Goal: Transaction & Acquisition: Purchase product/service

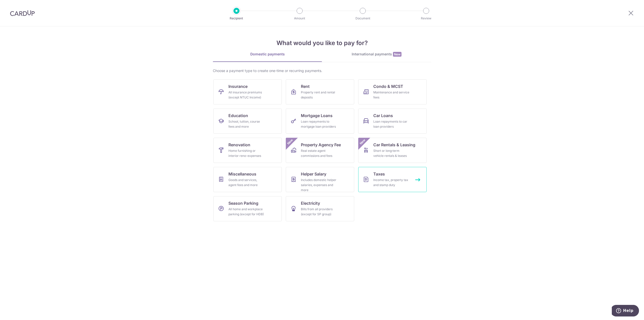
click at [380, 183] on div "Income tax, property tax and stamp duty" at bounding box center [391, 182] width 36 height 10
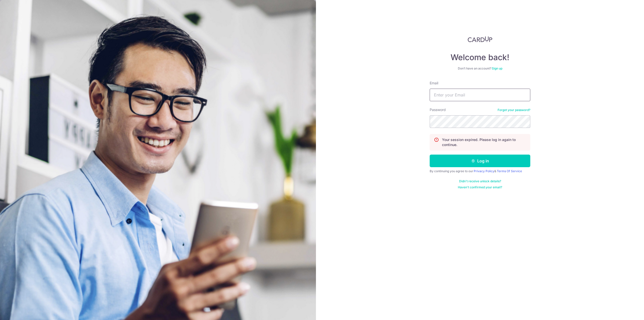
click at [465, 96] on input "Email" at bounding box center [479, 95] width 101 height 13
type input "gwen.tan@hotmail.com"
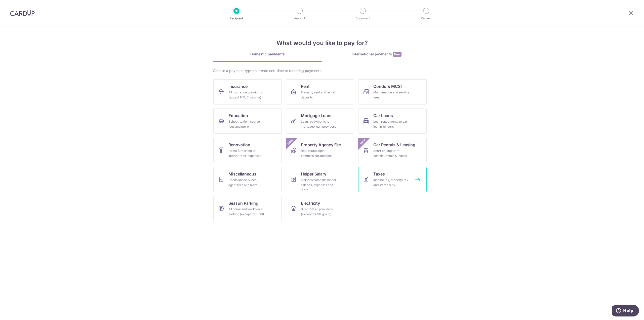
click at [386, 174] on link "Taxes Income tax, property tax and stamp duty" at bounding box center [392, 179] width 68 height 25
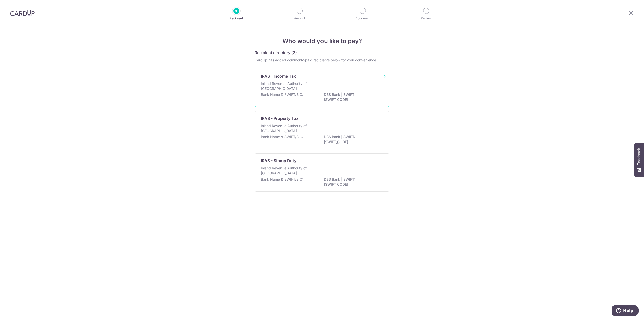
click at [316, 102] on div "Bank Name & SWIFT/BIC: DBS Bank | SWIFT: DBSSSGSGXXX" at bounding box center [322, 97] width 122 height 11
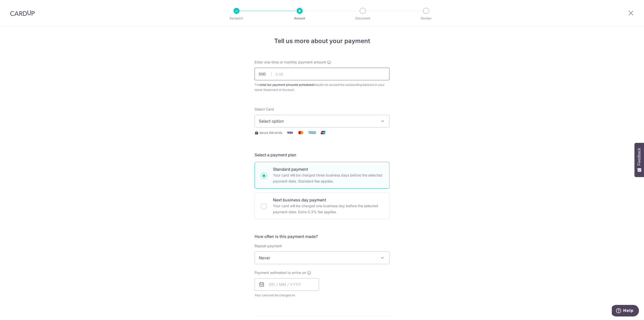
click at [293, 73] on input "text" at bounding box center [321, 74] width 135 height 13
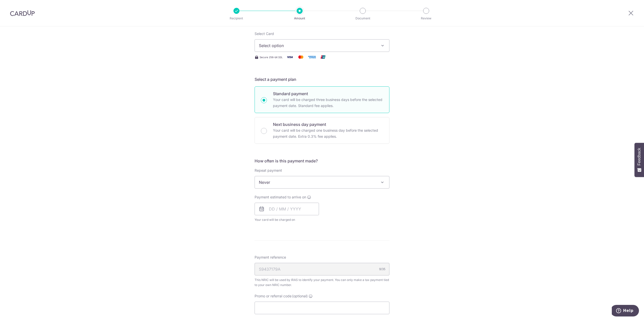
scroll to position [174, 0]
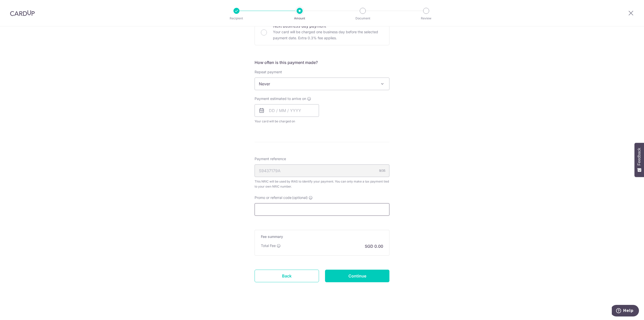
click at [306, 207] on input "Promo or referral code (optional)" at bounding box center [321, 209] width 135 height 13
paste input "BBTAX25R"
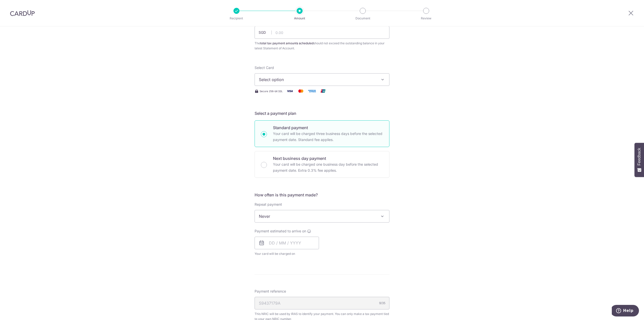
scroll to position [0, 0]
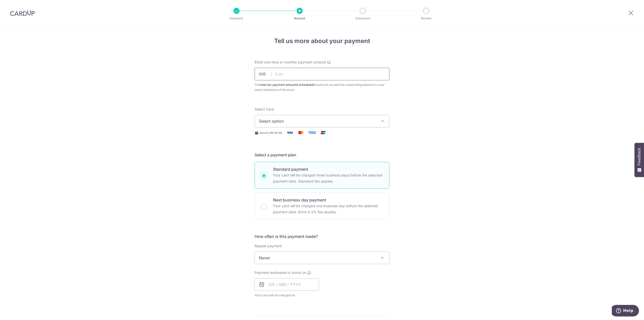
type input "BBTAX25R"
click at [289, 75] on input "text" at bounding box center [321, 74] width 135 height 13
click at [298, 123] on span "Select option" at bounding box center [317, 121] width 117 height 6
click at [298, 133] on span "Add credit card" at bounding box center [326, 135] width 117 height 5
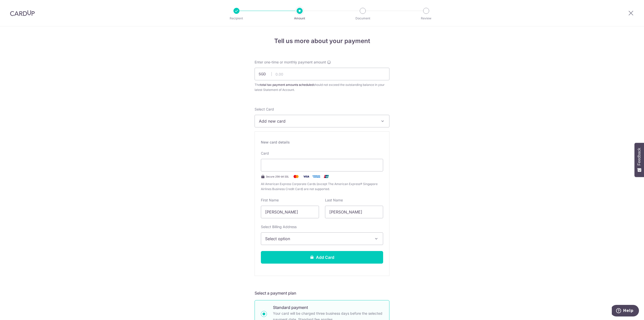
drag, startPoint x: 303, startPoint y: 213, endPoint x: 221, endPoint y: 213, distance: 82.0
type input "Gwen Xin Yi"
type input "Tan"
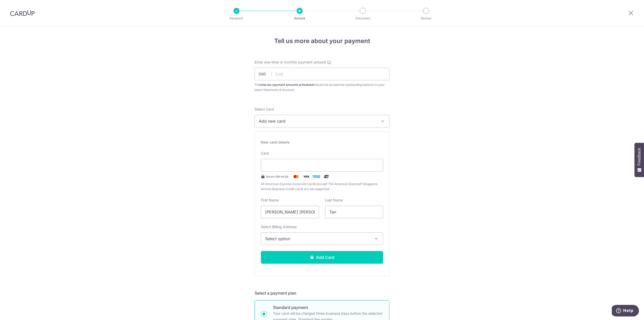
click at [273, 232] on div "Select Billing Address Select option Add Billing Address" at bounding box center [322, 234] width 122 height 21
click at [274, 236] on span "Select option" at bounding box center [317, 238] width 105 height 6
click at [284, 248] on link "Add Billing Address" at bounding box center [322, 252] width 122 height 9
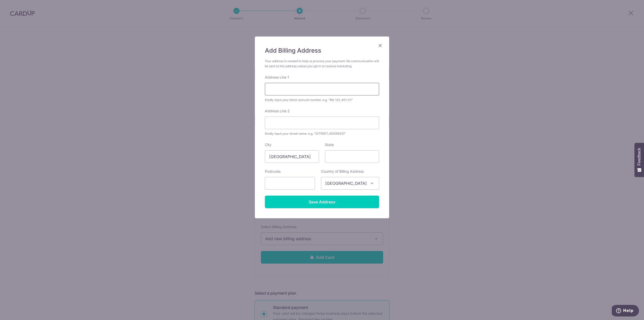
click at [303, 85] on input "Address Line 1" at bounding box center [322, 89] width 114 height 13
type input "41 Fernvale Lane"
type input "Parc Greenwich, #05-24"
click at [344, 155] on input "State" at bounding box center [352, 156] width 54 height 13
type input "7"
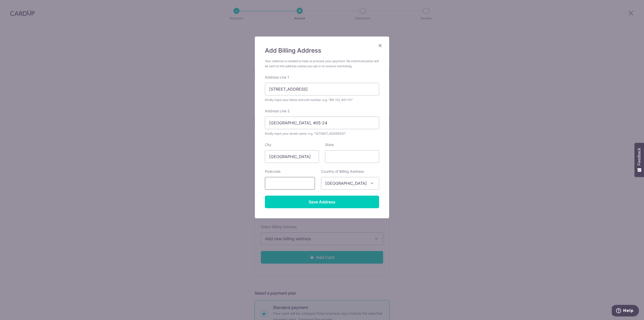
click at [291, 181] on input "text" at bounding box center [290, 183] width 50 height 13
type input "797355"
click at [334, 159] on input "State" at bounding box center [352, 156] width 54 height 13
type input "Singapore"
click at [332, 205] on input "Save Address" at bounding box center [322, 201] width 114 height 13
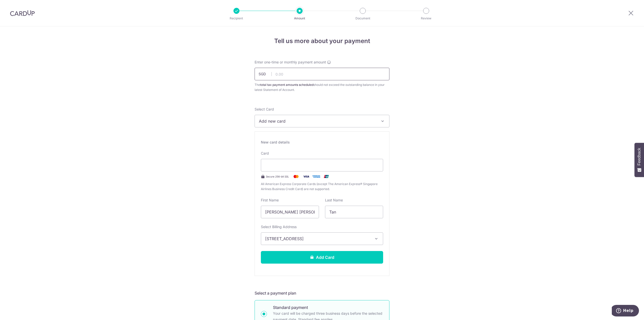
click at [281, 68] on input "text" at bounding box center [321, 74] width 135 height 13
paste input "5,507.94"
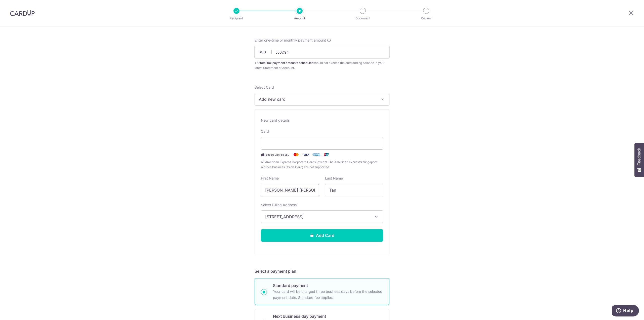
scroll to position [50, 0]
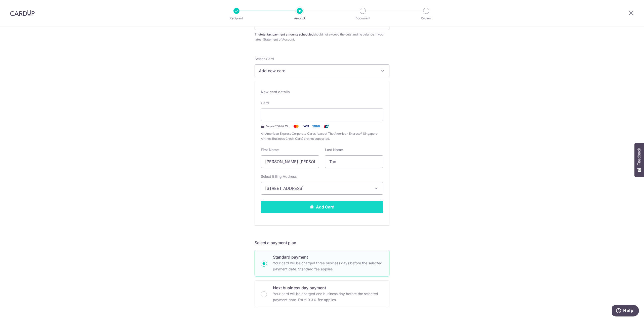
type input "5,507.94"
click at [320, 212] on button "Add Card" at bounding box center [322, 206] width 122 height 13
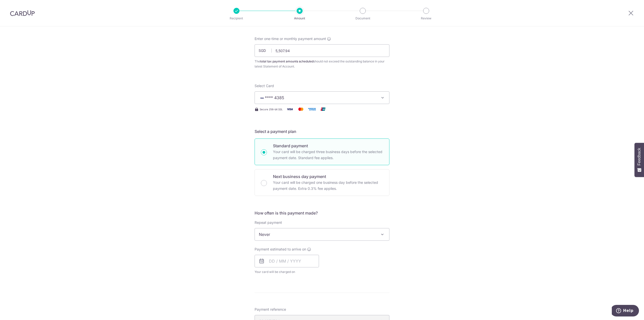
scroll to position [50, 0]
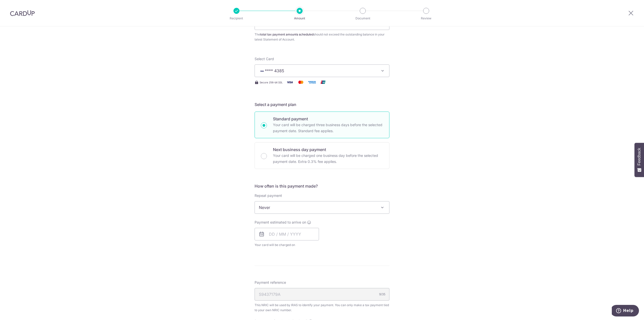
click at [369, 208] on span "Never" at bounding box center [322, 207] width 134 height 12
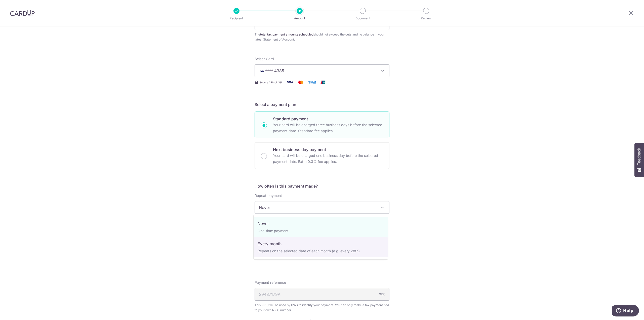
select select "3"
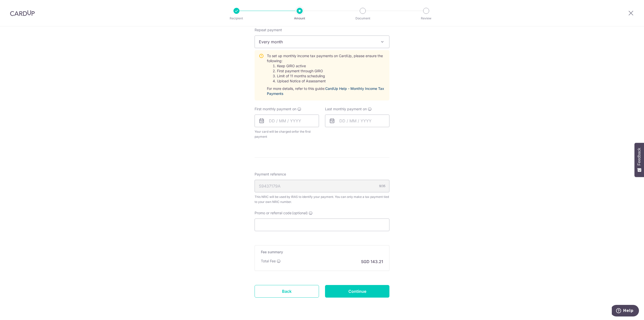
scroll to position [231, 0]
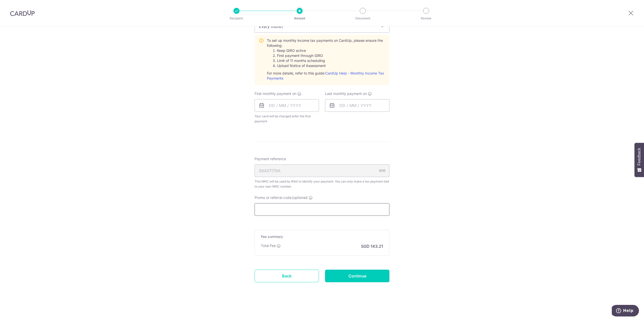
click at [294, 212] on input "Promo or referral code (optional)" at bounding box center [321, 209] width 135 height 13
paste input "VTAX25R"
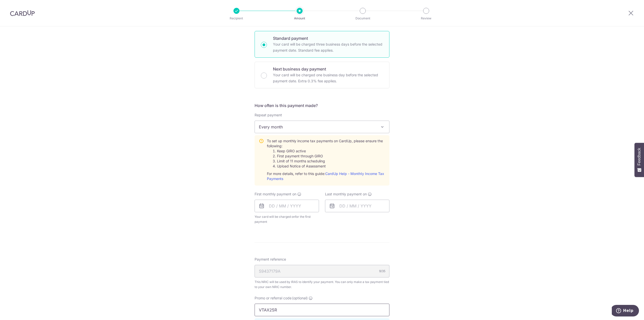
scroll to position [131, 0]
type input "VTAX25R"
click at [294, 208] on input "text" at bounding box center [286, 206] width 64 height 13
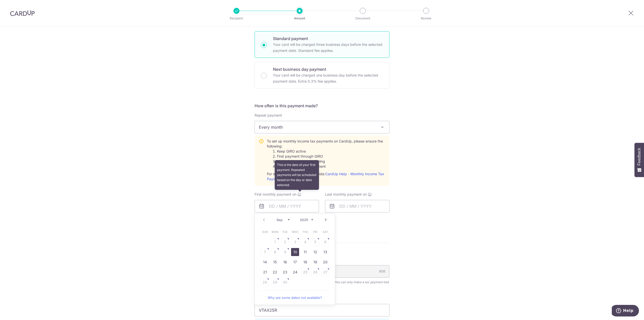
click at [298, 194] on icon at bounding box center [299, 194] width 4 height 4
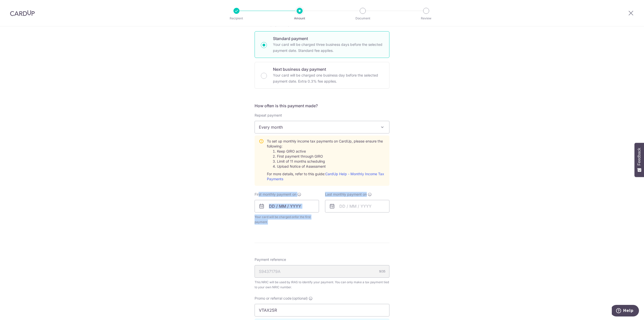
drag, startPoint x: 376, startPoint y: 193, endPoint x: 258, endPoint y: 193, distance: 117.9
click at [258, 193] on div "First monthly payment on Prev Next Sep Oct Nov Dec 2025 2026 Sun Mon Tue Wed Th…" at bounding box center [321, 208] width 141 height 33
click at [258, 193] on span "First monthly payment on" at bounding box center [275, 194] width 42 height 5
click at [296, 204] on input "text" at bounding box center [286, 206] width 64 height 13
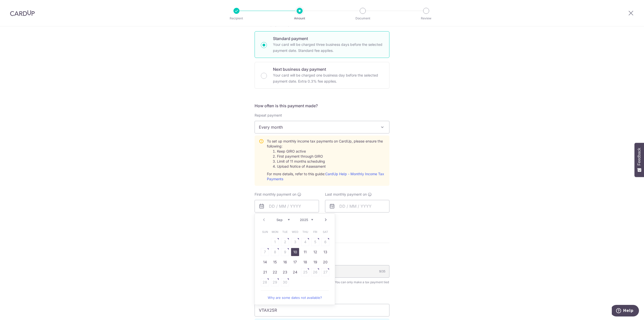
click at [260, 221] on div "Prev Next Sep Oct Nov Dec 2025 2026" at bounding box center [295, 219] width 80 height 12
click at [263, 219] on div "Prev Next Sep Oct Nov Dec 2025 2026" at bounding box center [295, 219] width 80 height 12
click at [323, 221] on link "Next" at bounding box center [326, 219] width 6 height 6
click at [295, 252] on link "8" at bounding box center [295, 252] width 8 height 8
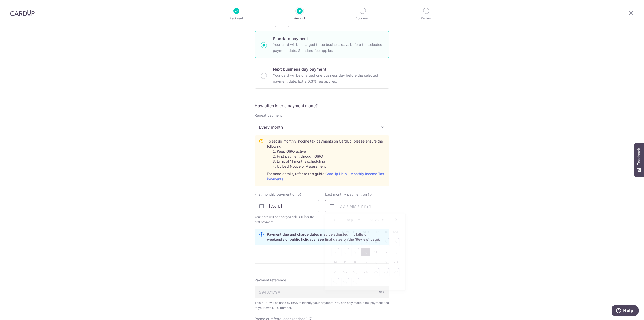
click at [349, 208] on input "text" at bounding box center [357, 206] width 64 height 13
click at [380, 220] on select "2025 2026" at bounding box center [376, 220] width 13 height 4
click at [356, 220] on select "Jan Feb Mar Apr May Jun Jul Aug Sep Oct" at bounding box center [353, 220] width 13 height 4
click at [366, 251] on table "Sun Mon Tue Wed Thu Fri Sat 1 2 3 4 5 6 7 8 9 10 11 12 13 14 15 16 17 18 19 20 …" at bounding box center [365, 257] width 70 height 60
click at [333, 220] on link "Prev" at bounding box center [334, 219] width 6 height 6
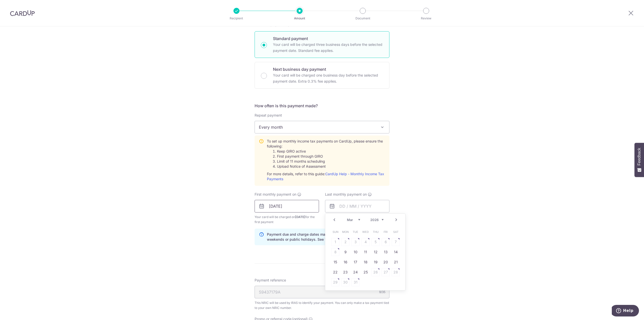
click at [306, 210] on input "08/10/2025" at bounding box center [286, 206] width 64 height 13
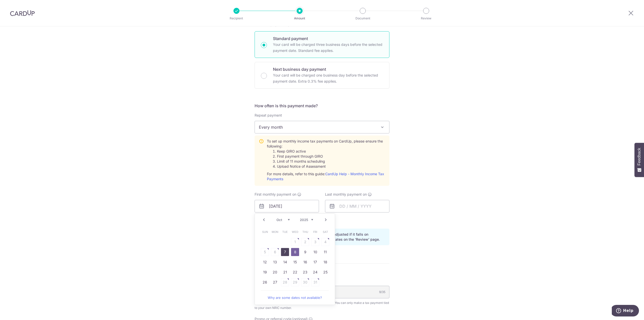
click at [286, 254] on link "7" at bounding box center [285, 252] width 8 height 8
type input "[DATE]"
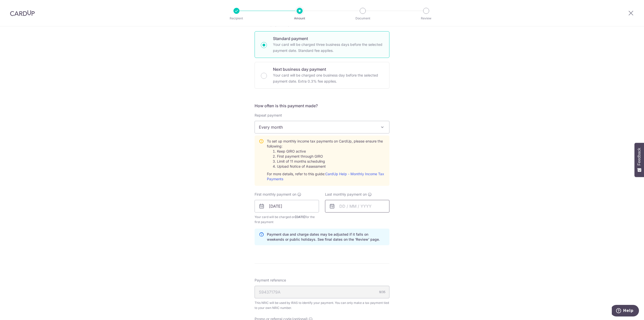
click at [345, 205] on input "text" at bounding box center [357, 206] width 64 height 13
click at [395, 220] on link "Next" at bounding box center [396, 219] width 6 height 6
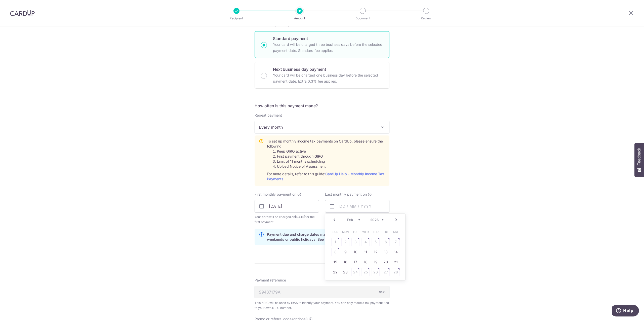
click at [395, 220] on link "Next" at bounding box center [396, 219] width 6 height 6
click at [334, 219] on link "Prev" at bounding box center [334, 219] width 6 height 6
click at [393, 218] on link "Next" at bounding box center [396, 219] width 6 height 6
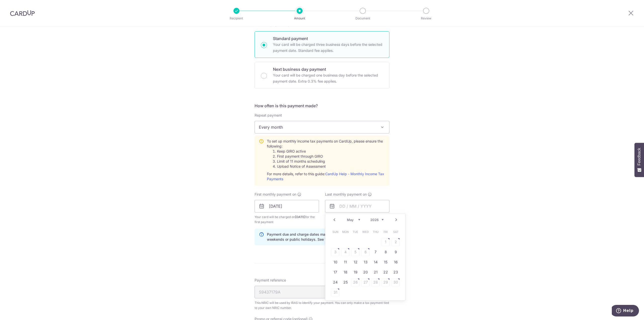
click at [331, 219] on link "Prev" at bounding box center [334, 219] width 6 height 6
click at [346, 252] on link "9" at bounding box center [345, 252] width 8 height 8
type input "[DATE]"
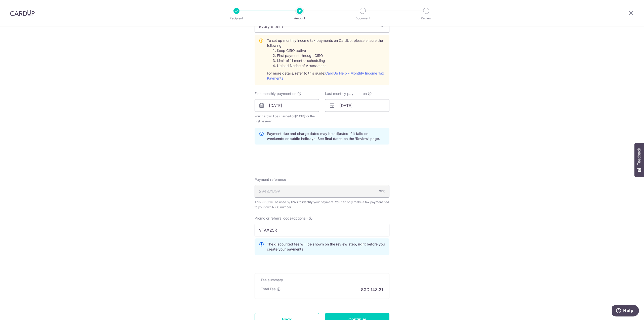
scroll to position [274, 0]
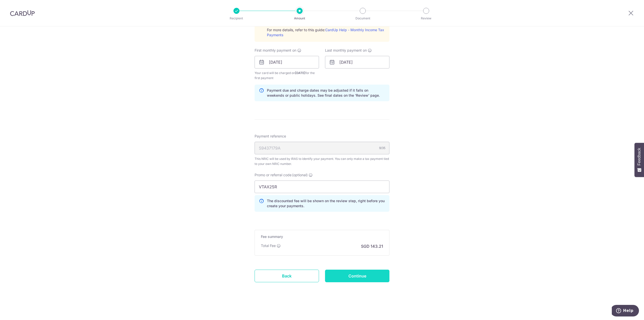
click at [344, 270] on input "Continue" at bounding box center [357, 275] width 64 height 13
type input "Create Schedule"
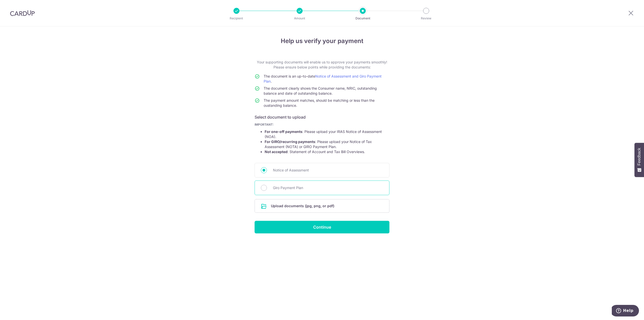
click at [313, 184] on div "Giro Payment Plan" at bounding box center [321, 187] width 135 height 15
click at [270, 188] on div "Giro Payment Plan" at bounding box center [321, 187] width 135 height 15
click at [262, 189] on input "Giro Payment Plan" at bounding box center [264, 188] width 6 height 6
radio input "true"
click at [310, 224] on input "Continue" at bounding box center [321, 227] width 135 height 13
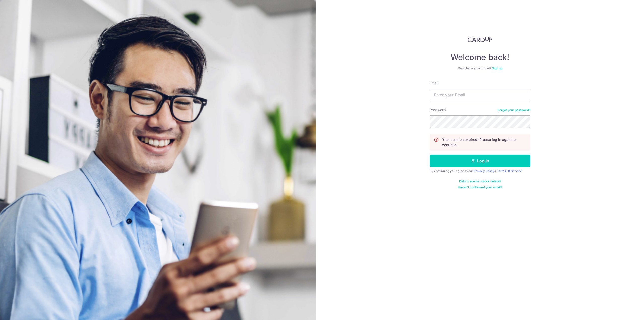
click at [456, 97] on input "Email" at bounding box center [479, 95] width 101 height 13
click at [463, 91] on input "Email" at bounding box center [479, 95] width 101 height 13
click at [461, 94] on input "Email" at bounding box center [479, 95] width 101 height 13
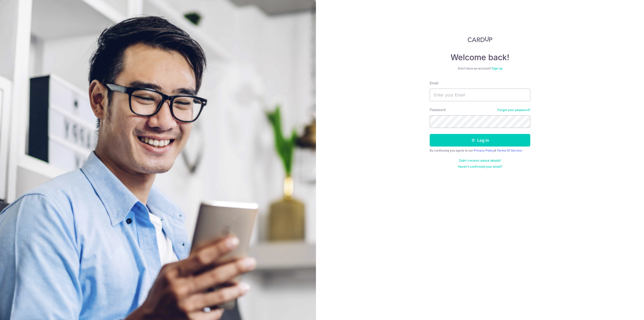
click at [464, 96] on input "Email" at bounding box center [479, 95] width 101 height 13
click at [467, 91] on input "Email" at bounding box center [479, 95] width 101 height 13
type input "[PERSON_NAME][EMAIL_ADDRESS][DOMAIN_NAME]"
click at [453, 140] on button "Log in" at bounding box center [479, 140] width 101 height 13
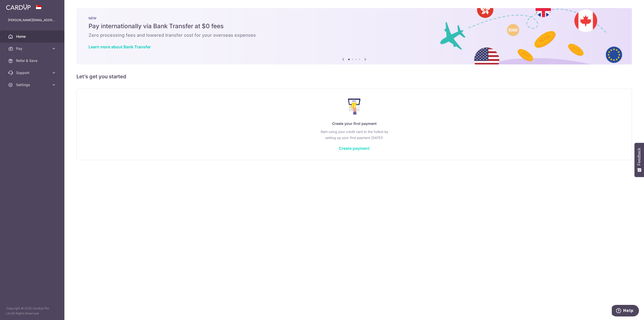
click at [359, 148] on link "Create payment" at bounding box center [354, 148] width 31 height 5
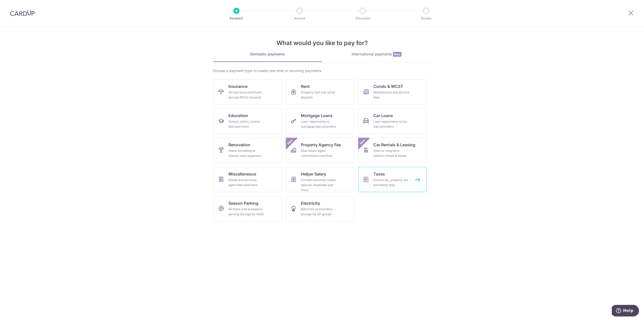
click at [393, 189] on link "Taxes Income tax, property tax and stamp duty" at bounding box center [392, 179] width 68 height 25
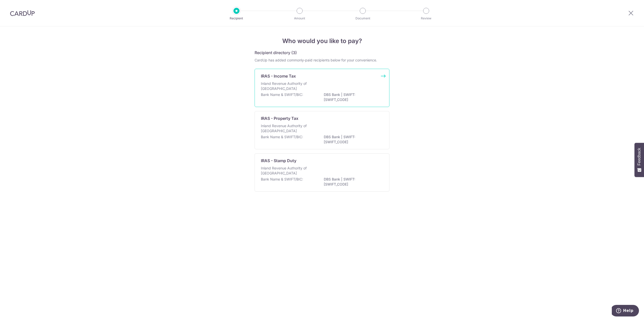
click at [361, 100] on p "DBS Bank | SWIFT: [SWIFT_CODE]" at bounding box center [352, 97] width 56 height 10
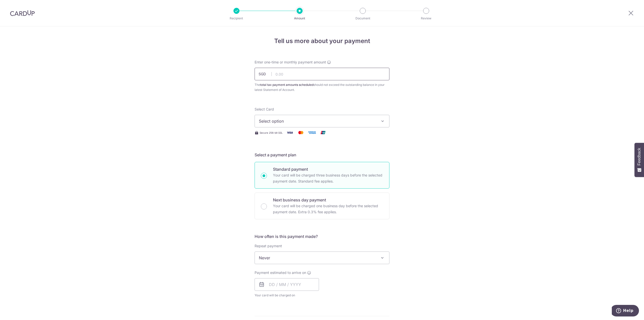
click at [286, 74] on input "text" at bounding box center [321, 74] width 135 height 13
type input "5,507.94"
click at [294, 120] on span "Select option" at bounding box center [317, 121] width 117 height 6
click at [290, 156] on span "**** 4385" at bounding box center [322, 157] width 126 height 6
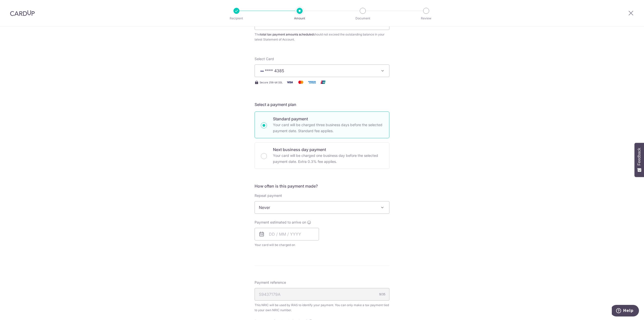
click at [321, 202] on span "Never" at bounding box center [322, 207] width 134 height 12
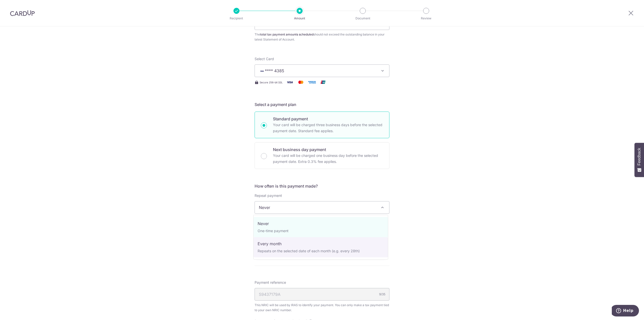
select select "3"
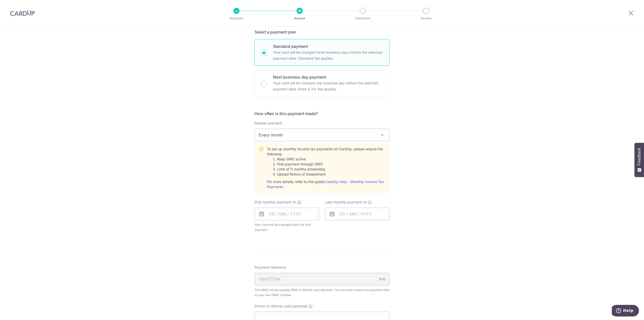
scroll to position [126, 0]
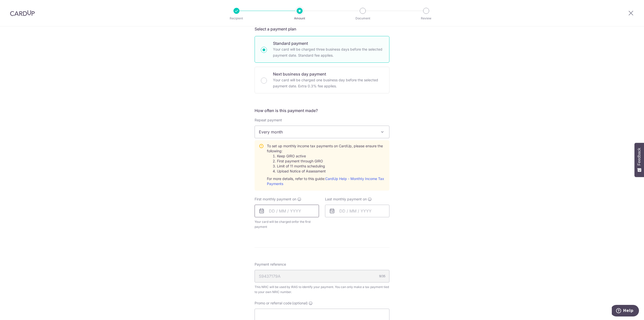
click at [285, 209] on input "text" at bounding box center [286, 210] width 64 height 13
click at [324, 224] on link "Next" at bounding box center [326, 224] width 6 height 6
drag, startPoint x: 281, startPoint y: 258, endPoint x: 336, endPoint y: 213, distance: 70.5
click at [281, 258] on link "7" at bounding box center [285, 256] width 8 height 8
type input "[DATE]"
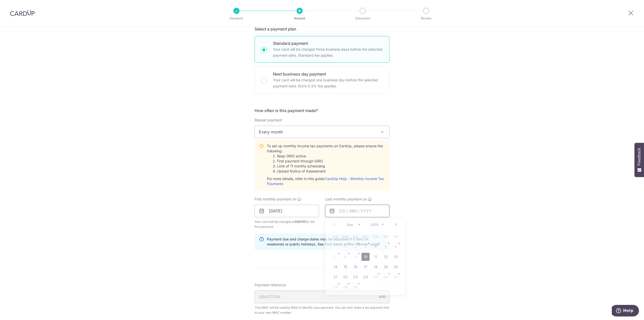
click at [337, 211] on input "text" at bounding box center [357, 210] width 64 height 13
click at [397, 224] on link "Next" at bounding box center [396, 224] width 6 height 6
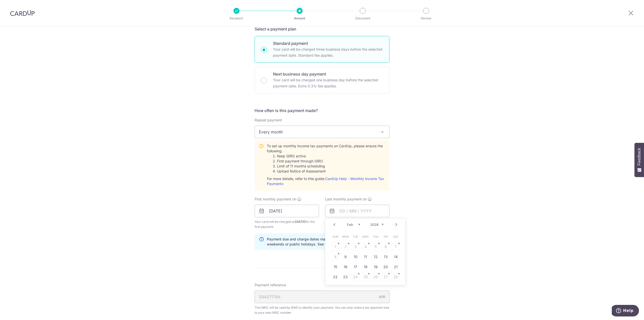
click at [397, 224] on link "Next" at bounding box center [396, 224] width 6 height 6
click at [332, 226] on link "Prev" at bounding box center [334, 224] width 6 height 6
click at [356, 257] on link "10" at bounding box center [355, 256] width 8 height 8
type input "10/03/2026"
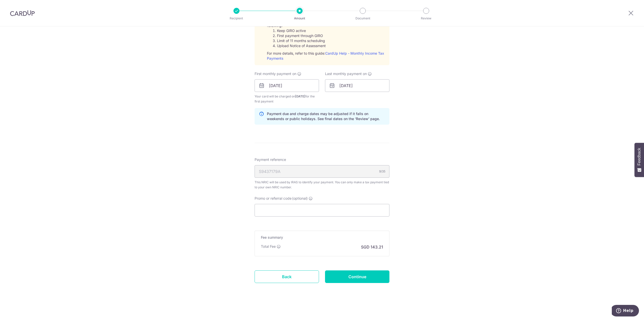
scroll to position [251, 0]
click at [294, 207] on input "Promo or referral code (optional)" at bounding box center [321, 209] width 135 height 13
paste input "VTAX25R"
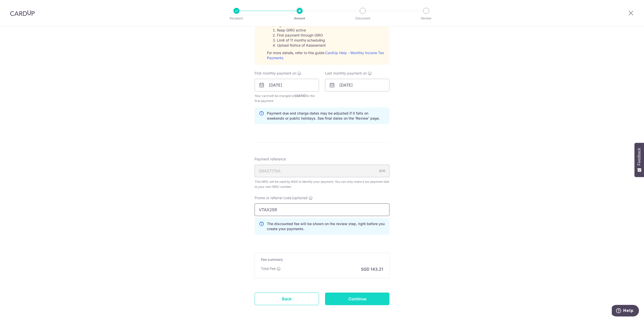
type input "VTAX25R"
click at [346, 298] on input "Continue" at bounding box center [357, 298] width 64 height 13
type input "Create Schedule"
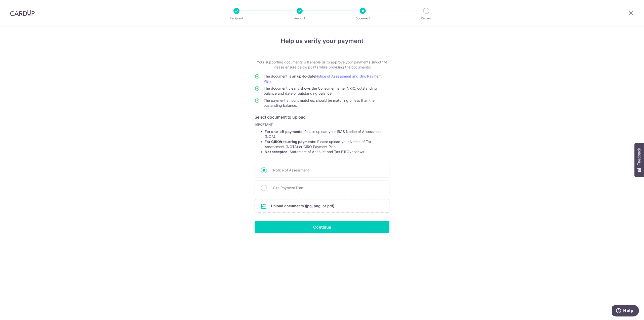
click at [261, 187] on input "Giro Payment Plan" at bounding box center [264, 188] width 6 height 6
radio input "true"
click at [270, 206] on input "file" at bounding box center [322, 205] width 134 height 13
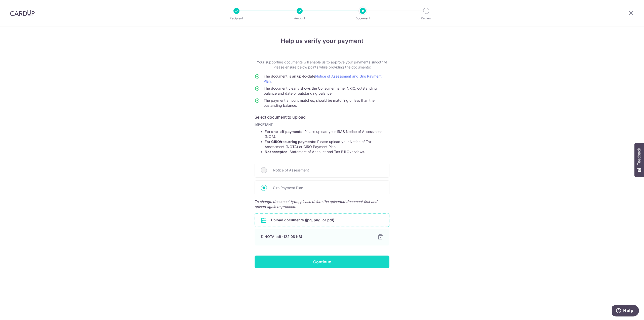
click at [357, 266] on input "Continue" at bounding box center [321, 261] width 135 height 13
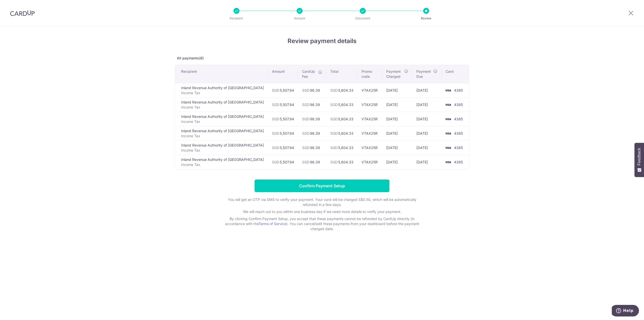
click at [356, 180] on input "Confirm Payment Setup" at bounding box center [321, 185] width 135 height 13
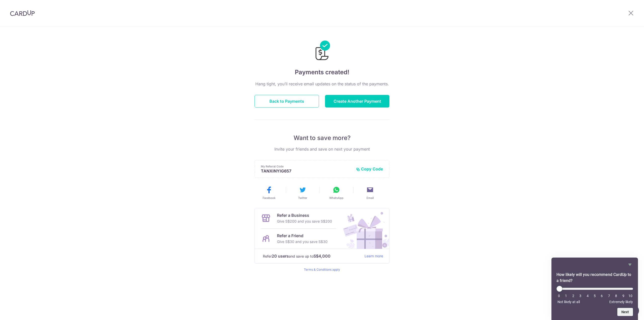
click at [27, 16] on div at bounding box center [22, 13] width 45 height 26
click at [299, 100] on button "Back to Payments" at bounding box center [286, 101] width 64 height 13
